Goal: Find specific page/section: Find specific page/section

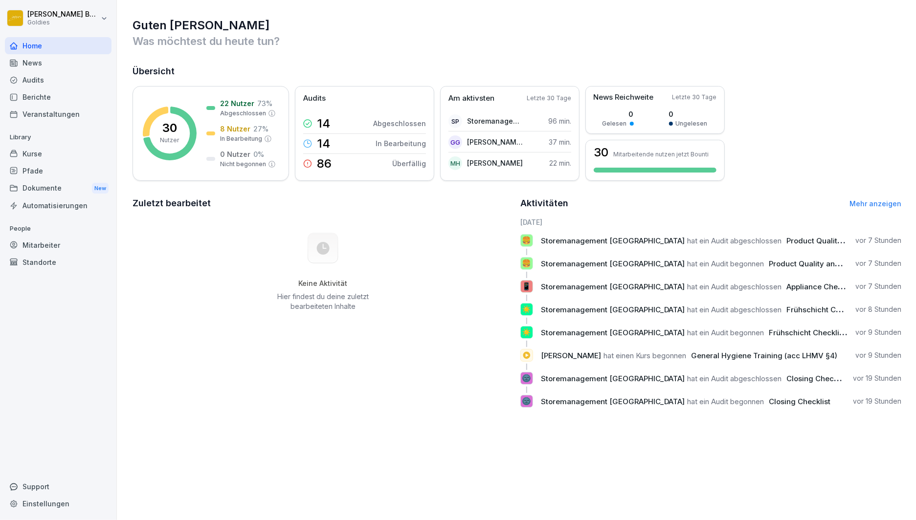
click at [35, 80] on div "Audits" at bounding box center [58, 79] width 107 height 17
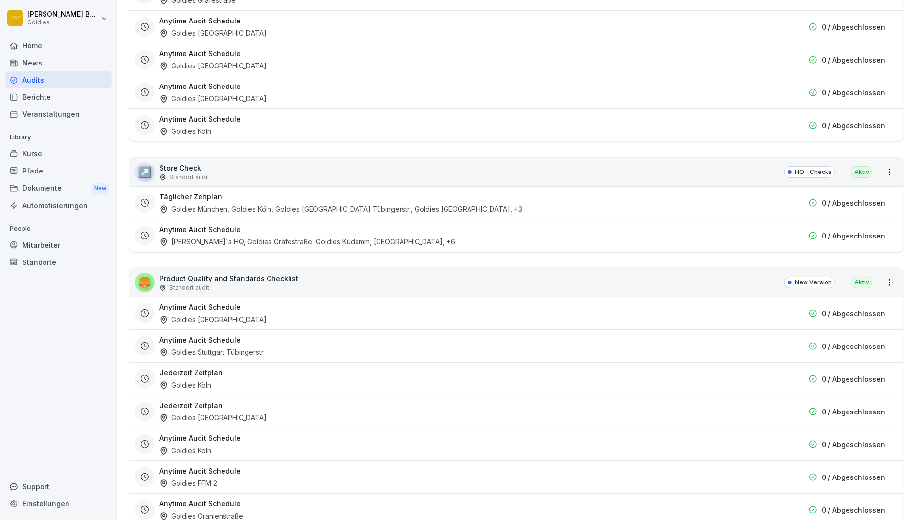
scroll to position [1822, 0]
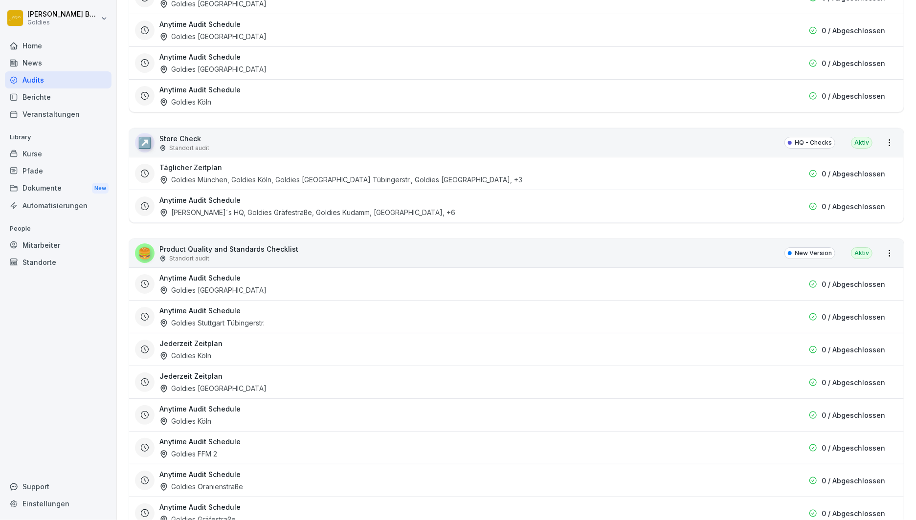
click at [177, 134] on p "Store Check" at bounding box center [184, 139] width 50 height 10
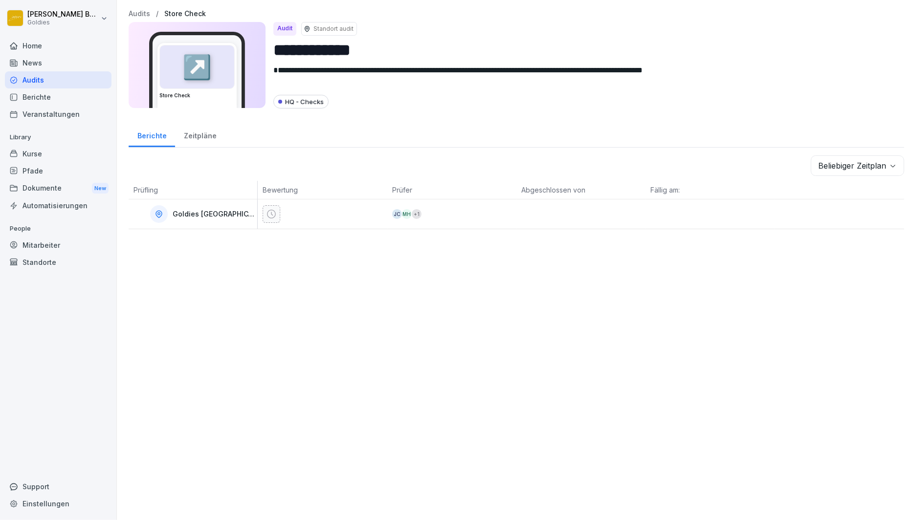
click at [328, 28] on p "Standort audit" at bounding box center [334, 28] width 40 height 9
click at [56, 80] on div "Audits" at bounding box center [58, 79] width 107 height 17
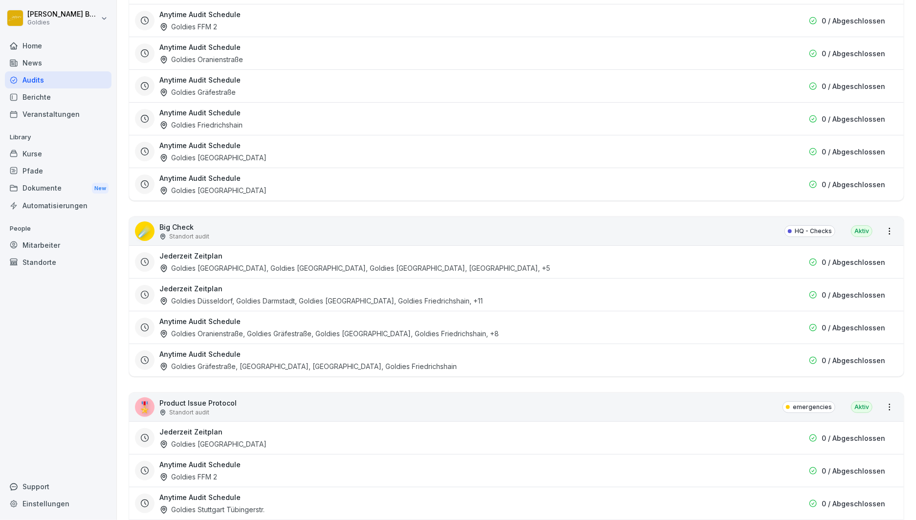
scroll to position [1288, 0]
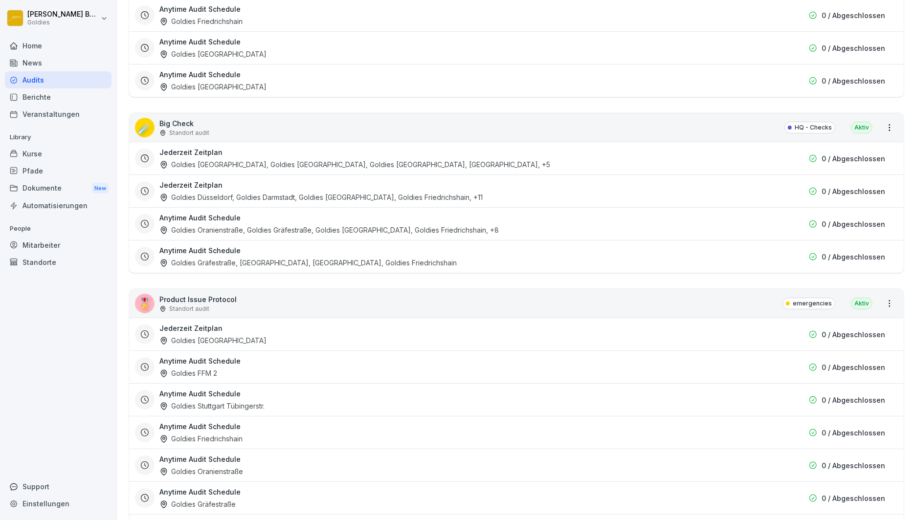
click at [181, 118] on p "Big Check" at bounding box center [184, 123] width 50 height 10
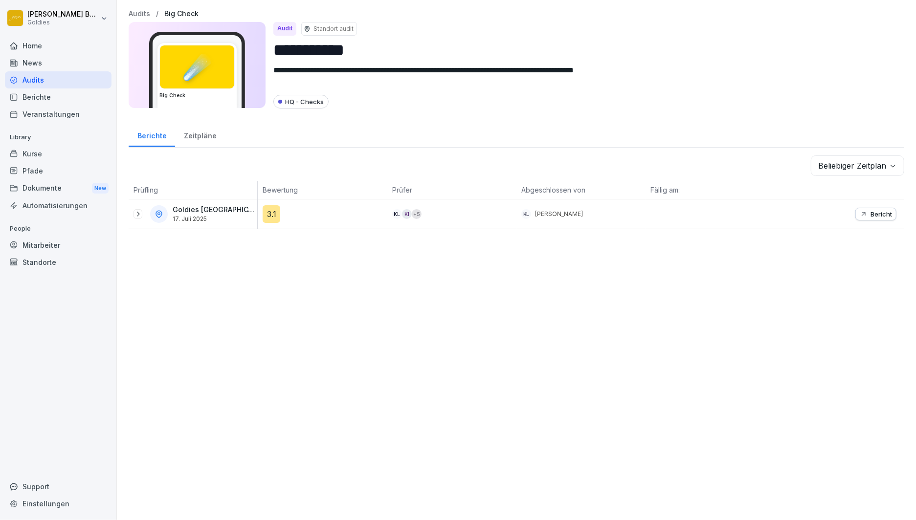
click at [138, 213] on icon at bounding box center [138, 214] width 8 height 8
